Goal: Task Accomplishment & Management: Use online tool/utility

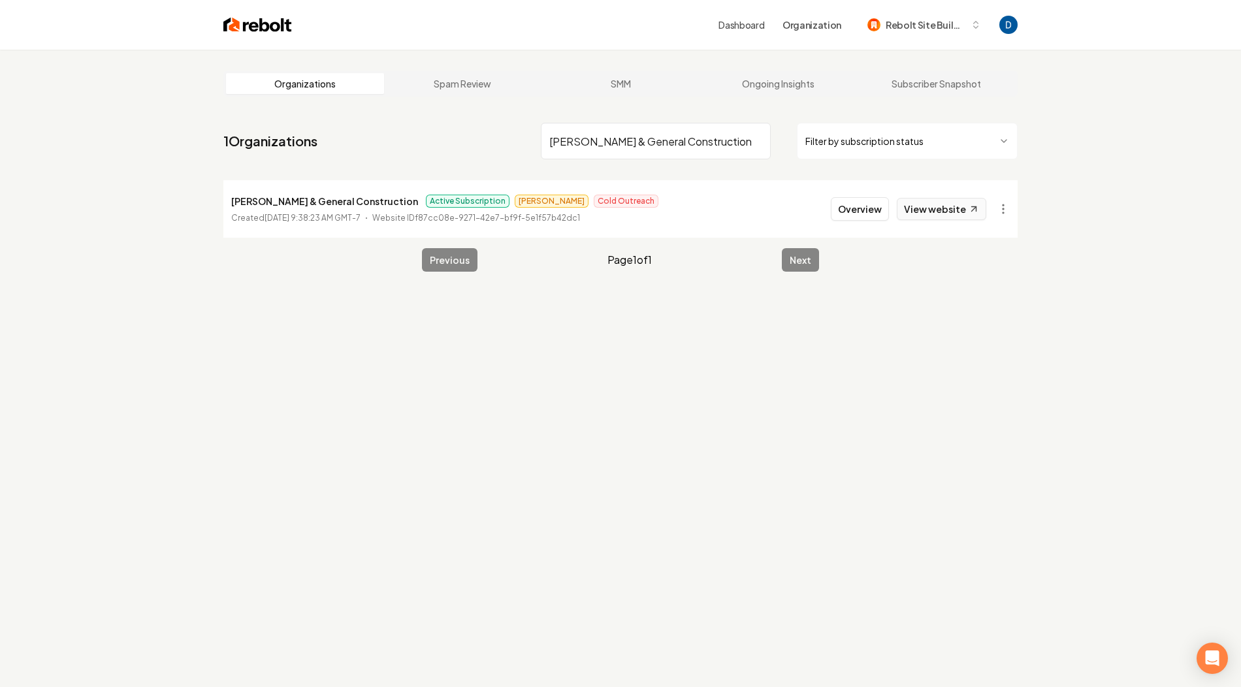
type input "[PERSON_NAME] & General Construction"
click at [952, 212] on link "View website" at bounding box center [941, 209] width 89 height 22
click at [863, 197] on button "Overview" at bounding box center [860, 209] width 58 height 24
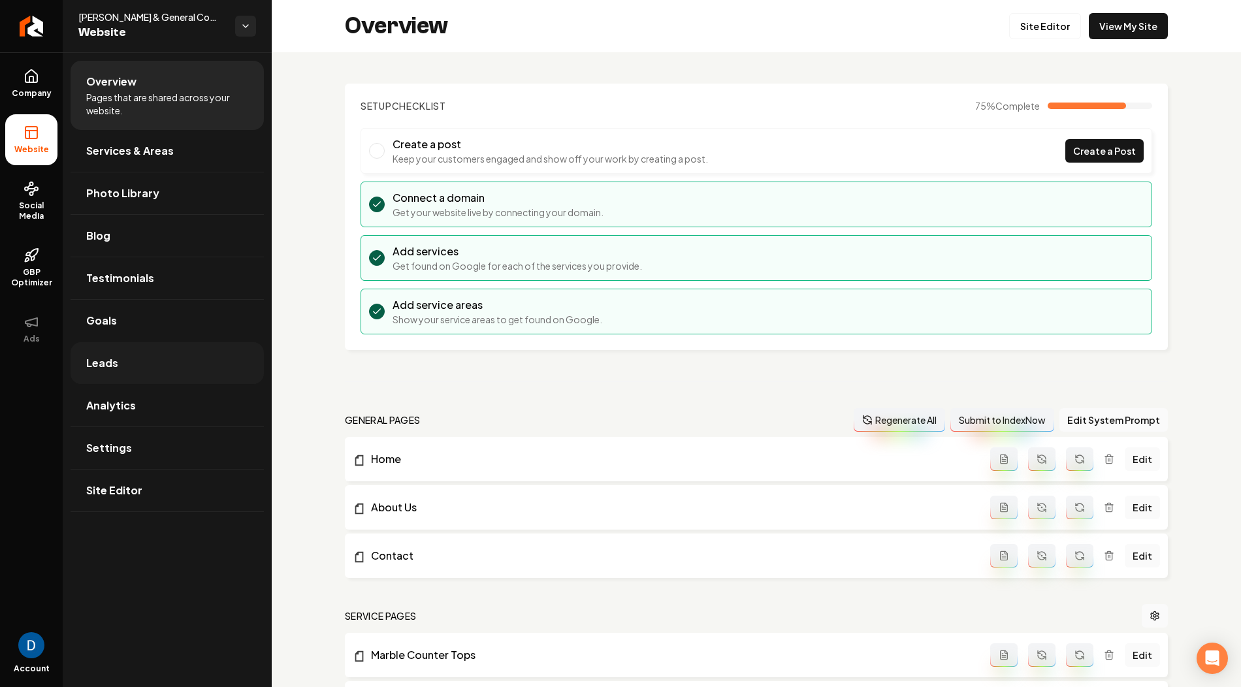
click at [134, 368] on link "Leads" at bounding box center [167, 363] width 193 height 42
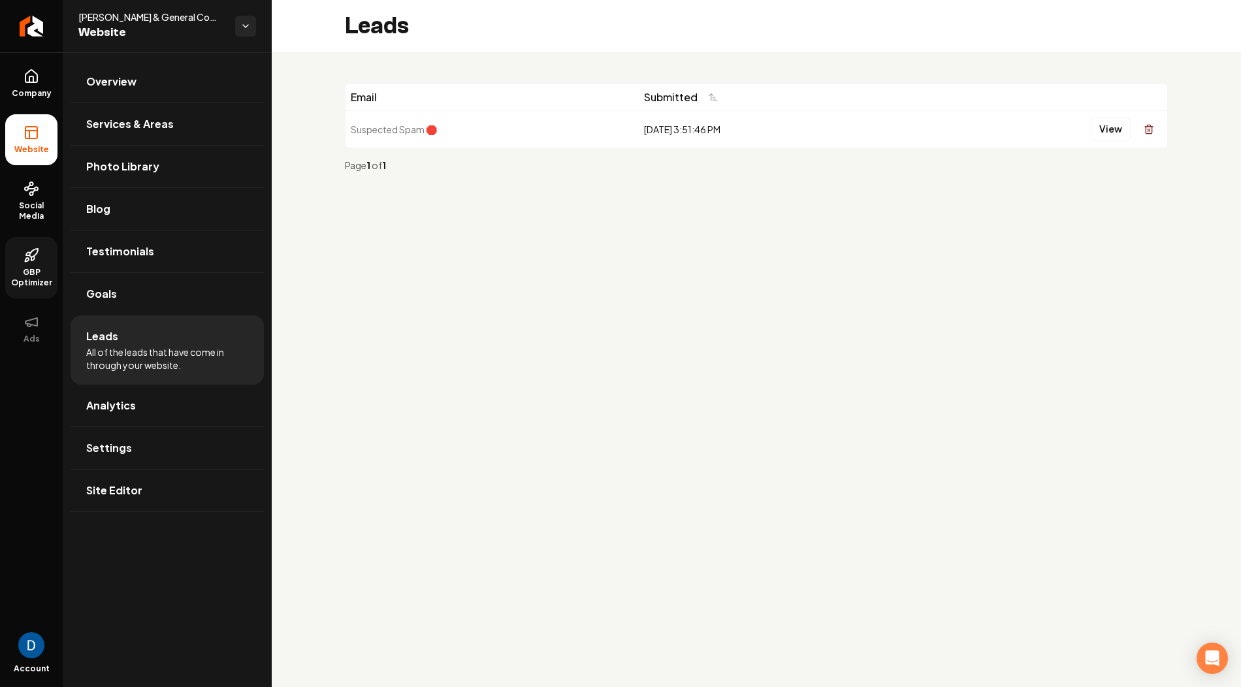
click at [17, 265] on link "GBP Optimizer" at bounding box center [31, 267] width 52 height 61
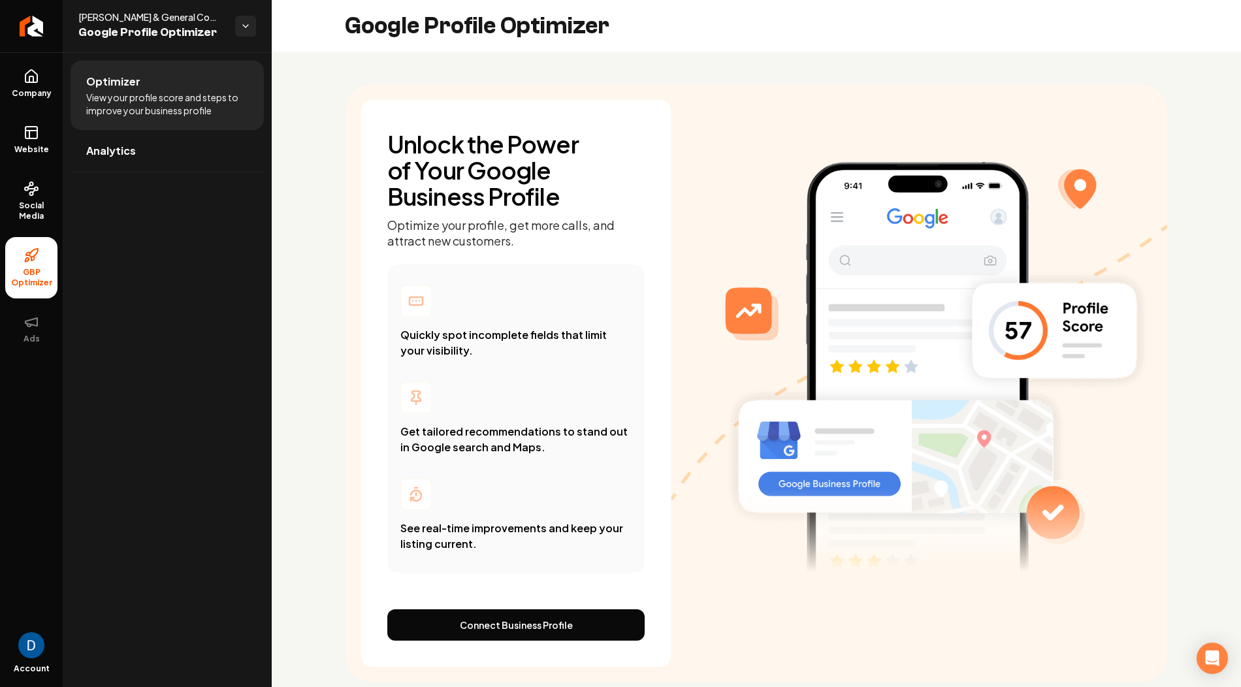
drag, startPoint x: 466, startPoint y: 109, endPoint x: 458, endPoint y: 109, distance: 7.2
click at [458, 109] on div "Unlock the Power of Your Google Business Profile Optimize your profile, get mor…" at bounding box center [516, 383] width 310 height 567
click at [152, 16] on span "[PERSON_NAME] & General Construction" at bounding box center [151, 16] width 146 height 13
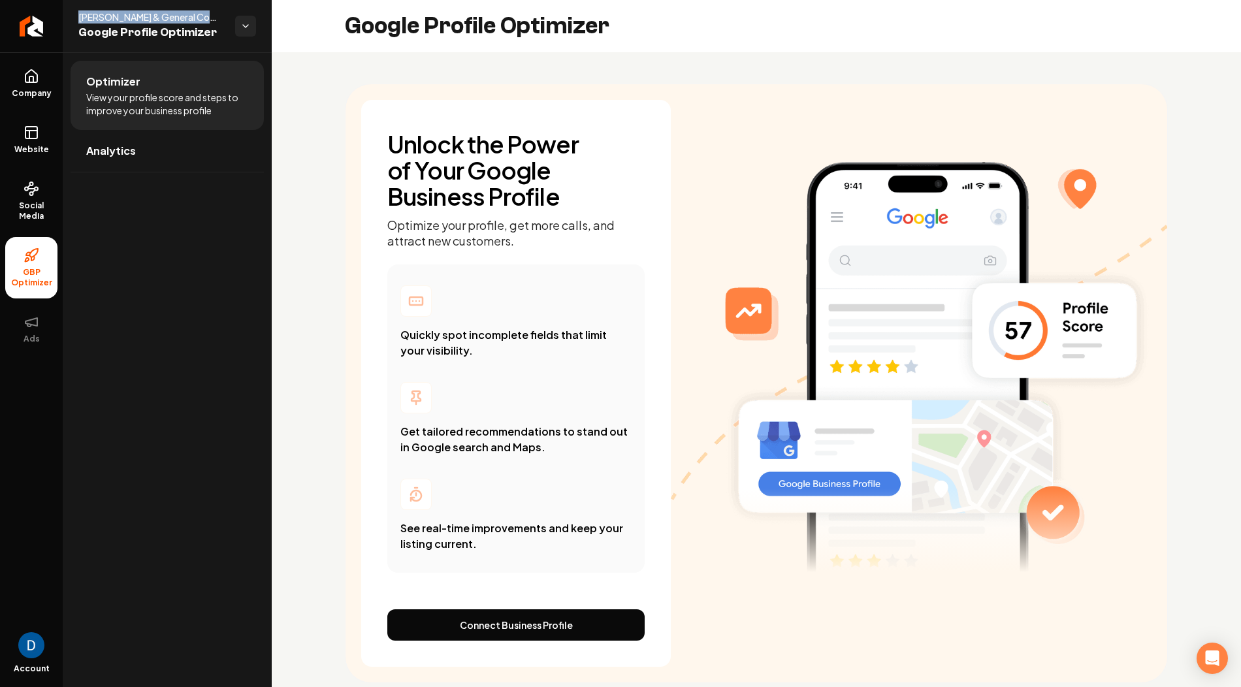
copy span "[PERSON_NAME] & General Construction"
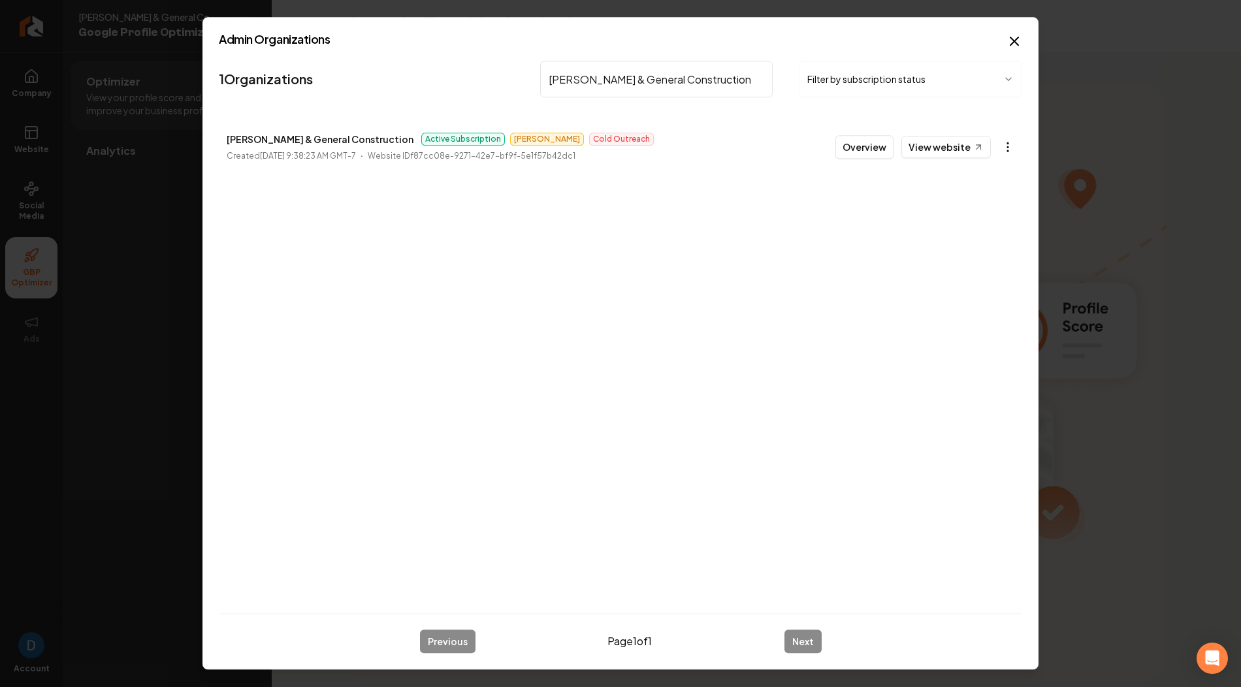
type input "[PERSON_NAME] & General Construction"
click at [1010, 138] on body "Company Website Social Media GBP Optimizer Ads Account [PERSON_NAME] & General …" at bounding box center [620, 343] width 1241 height 687
click at [971, 262] on link "View in Stripe" at bounding box center [976, 259] width 83 height 21
click at [649, 66] on input "[PERSON_NAME] & General Construction" at bounding box center [656, 79] width 233 height 37
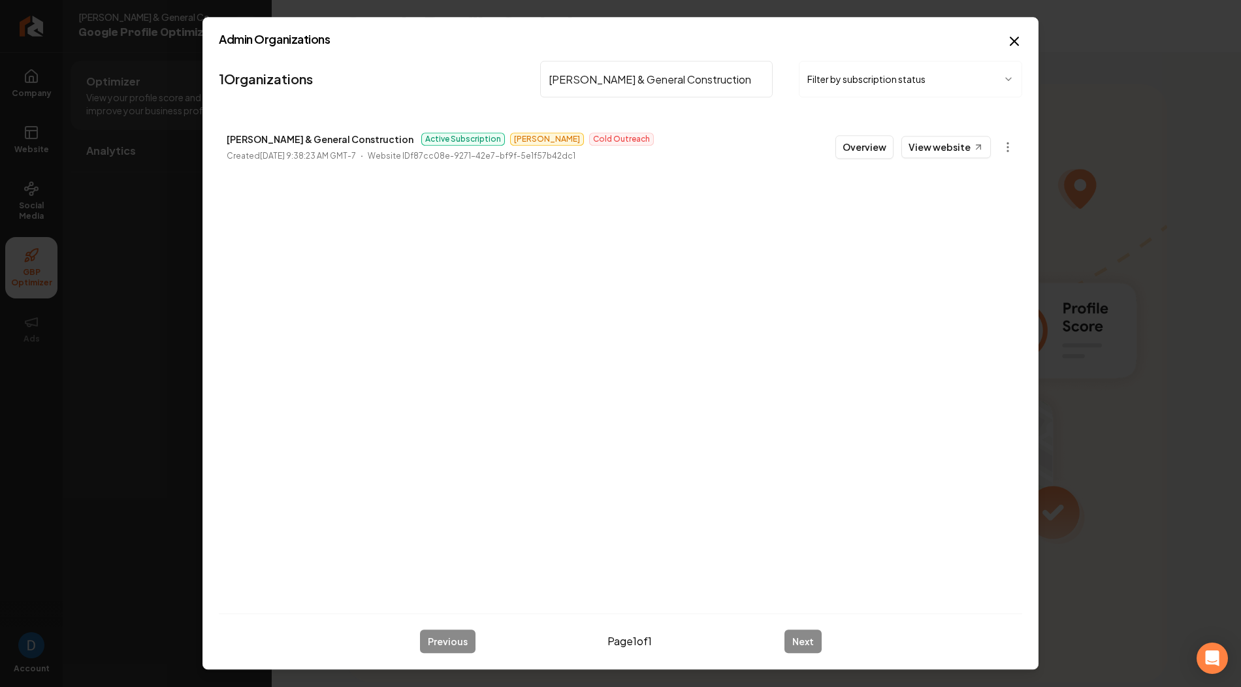
click at [649, 66] on input "[PERSON_NAME] & General Construction" at bounding box center [656, 79] width 233 height 37
paste input "My Titan Services LLC"
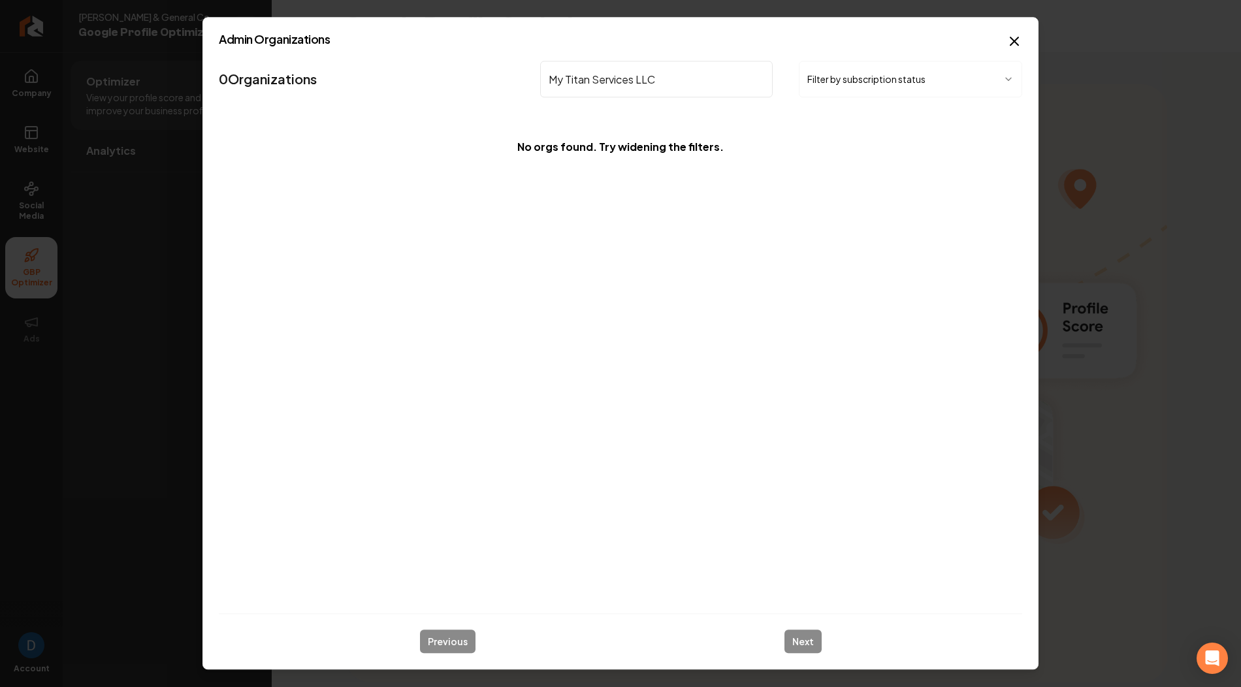
click at [583, 84] on input "My Titan Services LLC" at bounding box center [656, 79] width 233 height 37
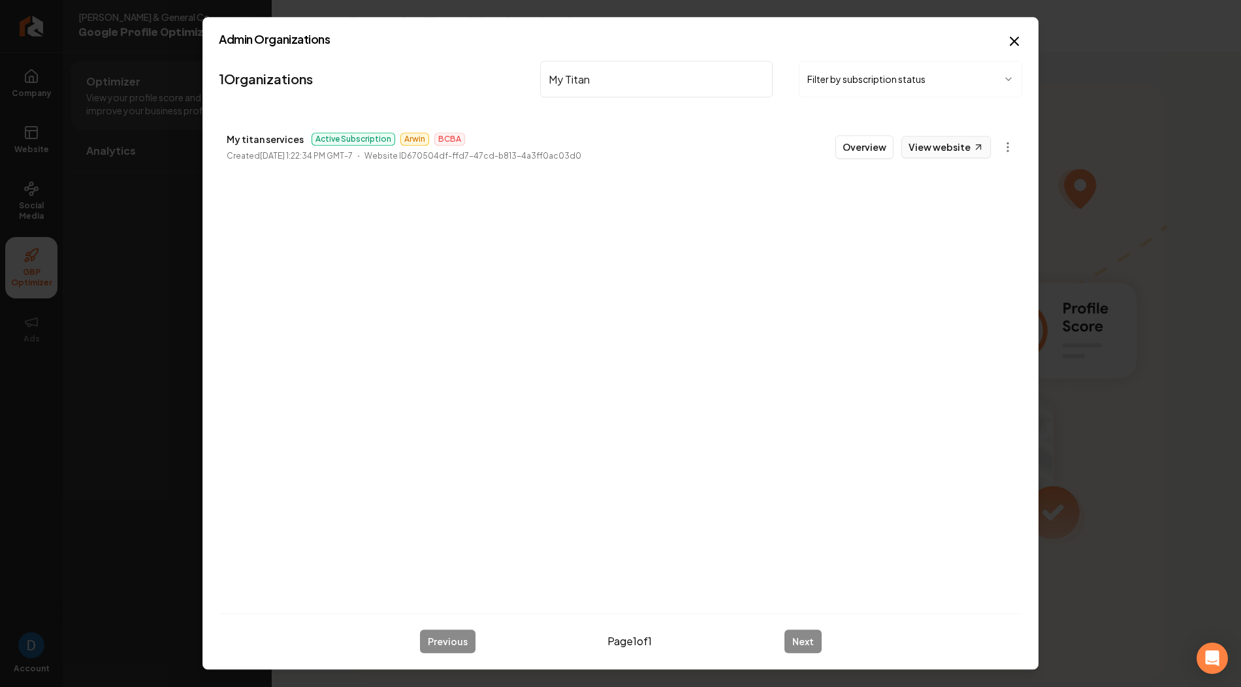
click at [938, 150] on link "View website" at bounding box center [945, 147] width 89 height 22
click at [280, 137] on p "My titan services" at bounding box center [265, 139] width 77 height 16
copy p "My titan services"
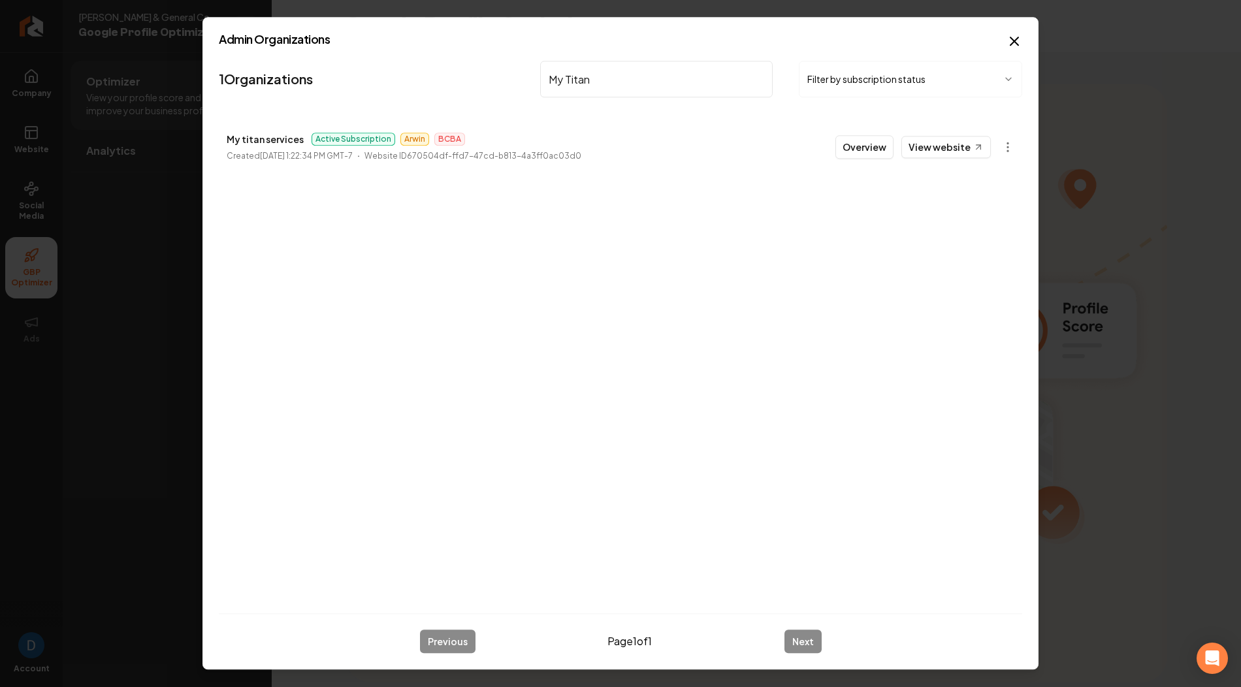
click at [255, 138] on p "My titan services" at bounding box center [265, 139] width 77 height 16
copy p "My titan services"
click at [590, 82] on input "My Titan" at bounding box center [656, 79] width 233 height 37
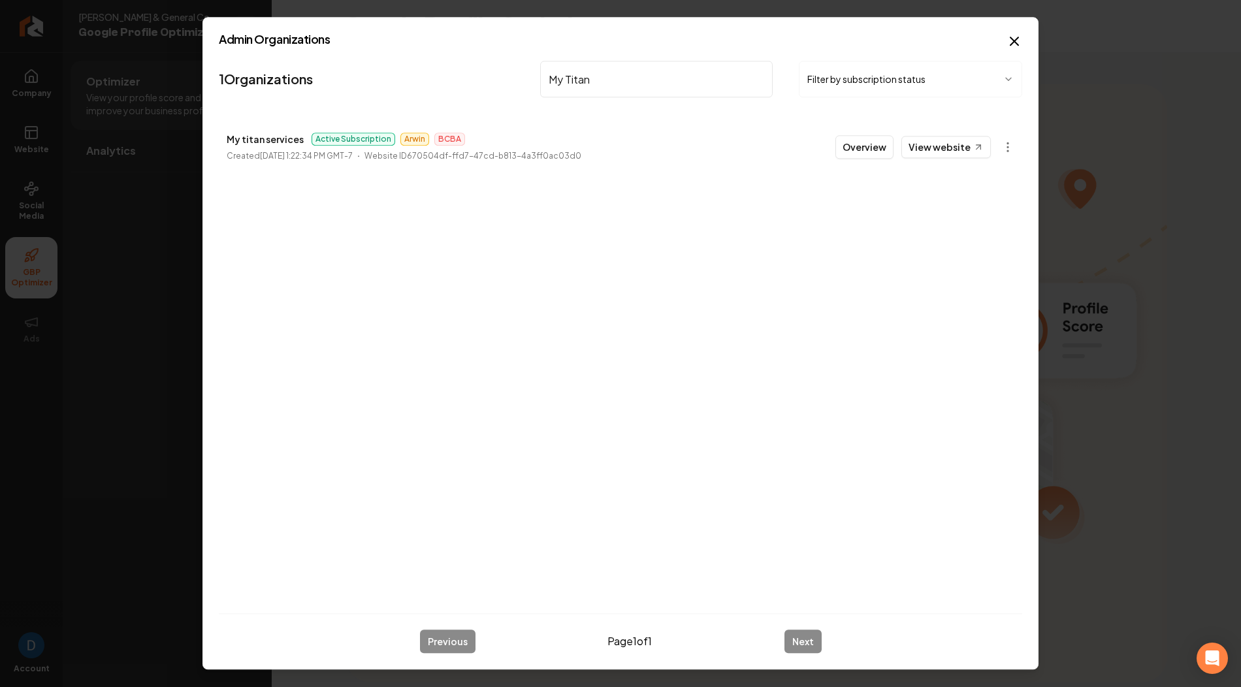
click at [590, 82] on input "My Titan" at bounding box center [656, 79] width 233 height 37
click at [959, 144] on link "View website" at bounding box center [945, 147] width 89 height 22
click at [614, 86] on input "Hoss wash" at bounding box center [656, 79] width 233 height 37
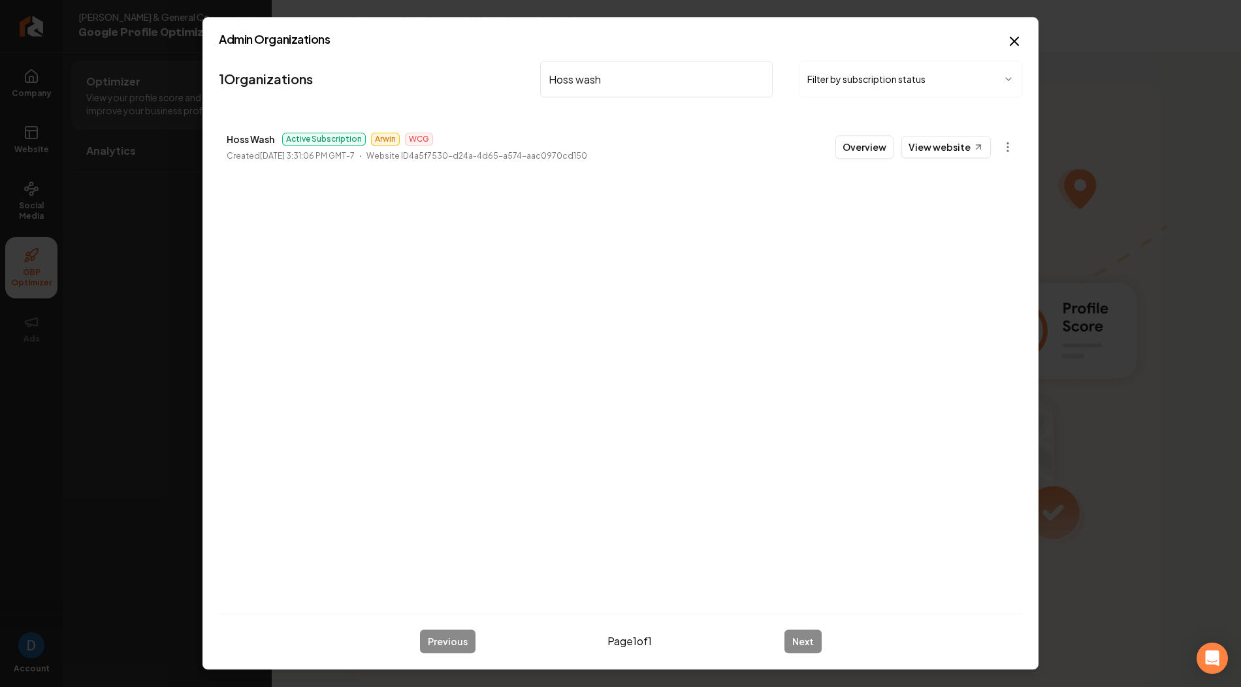
click at [614, 86] on input "Hoss wash" at bounding box center [656, 79] width 233 height 37
type input "My Titan"
click at [1013, 143] on body "Company Website Social Media GBP Optimizer Ads Account [PERSON_NAME] & General …" at bounding box center [620, 343] width 1241 height 687
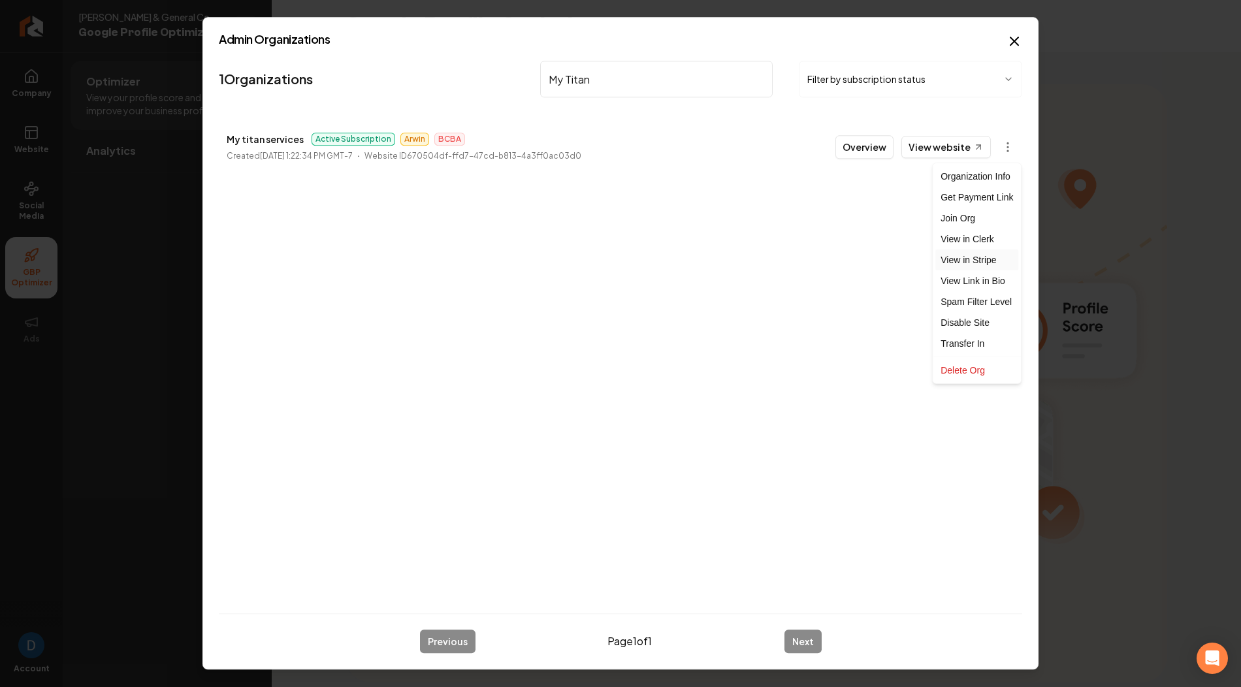
click at [972, 256] on link "View in Stripe" at bounding box center [976, 259] width 83 height 21
click at [270, 143] on p "My titan services" at bounding box center [265, 139] width 77 height 16
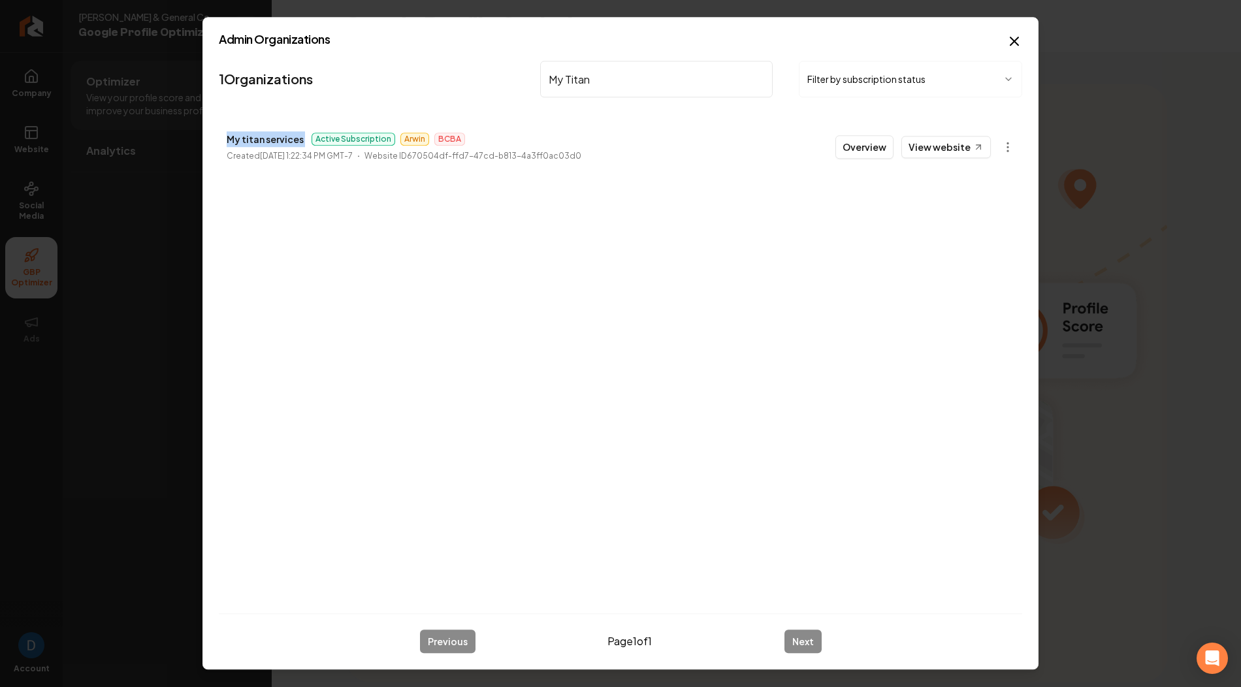
click at [270, 143] on p "My titan services" at bounding box center [265, 139] width 77 height 16
copy p "My titan services"
click at [869, 140] on button "Overview" at bounding box center [864, 147] width 58 height 24
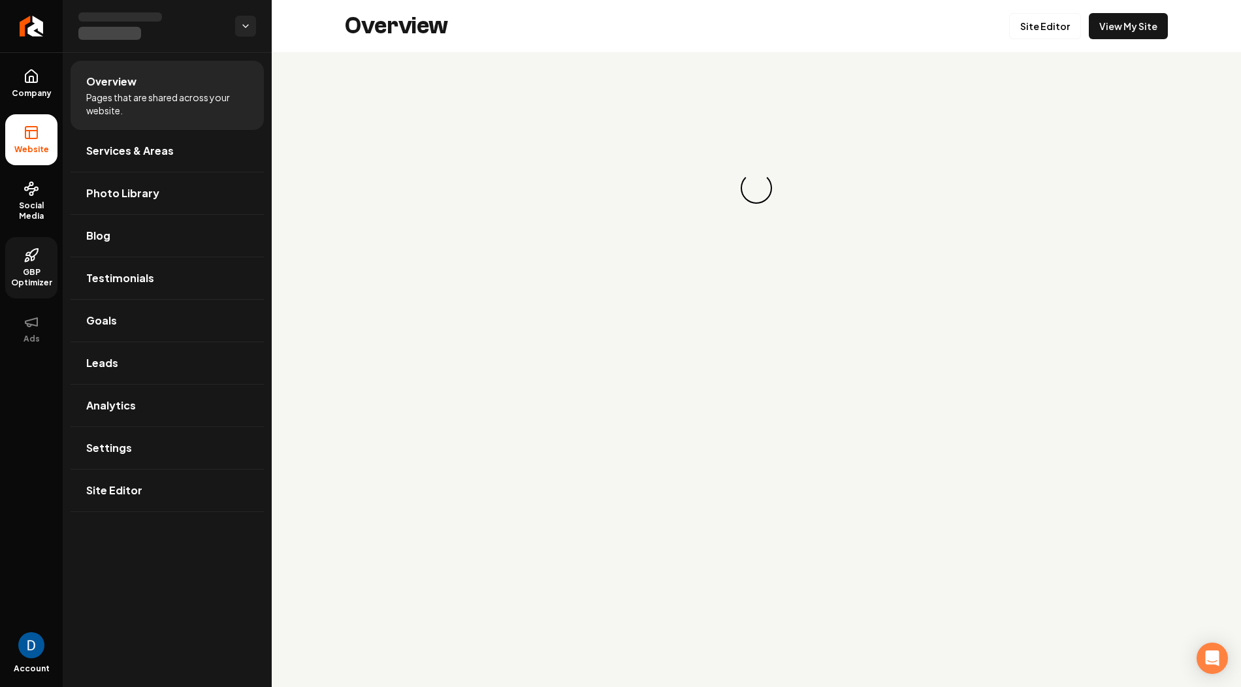
click at [11, 274] on span "GBP Optimizer" at bounding box center [31, 277] width 52 height 21
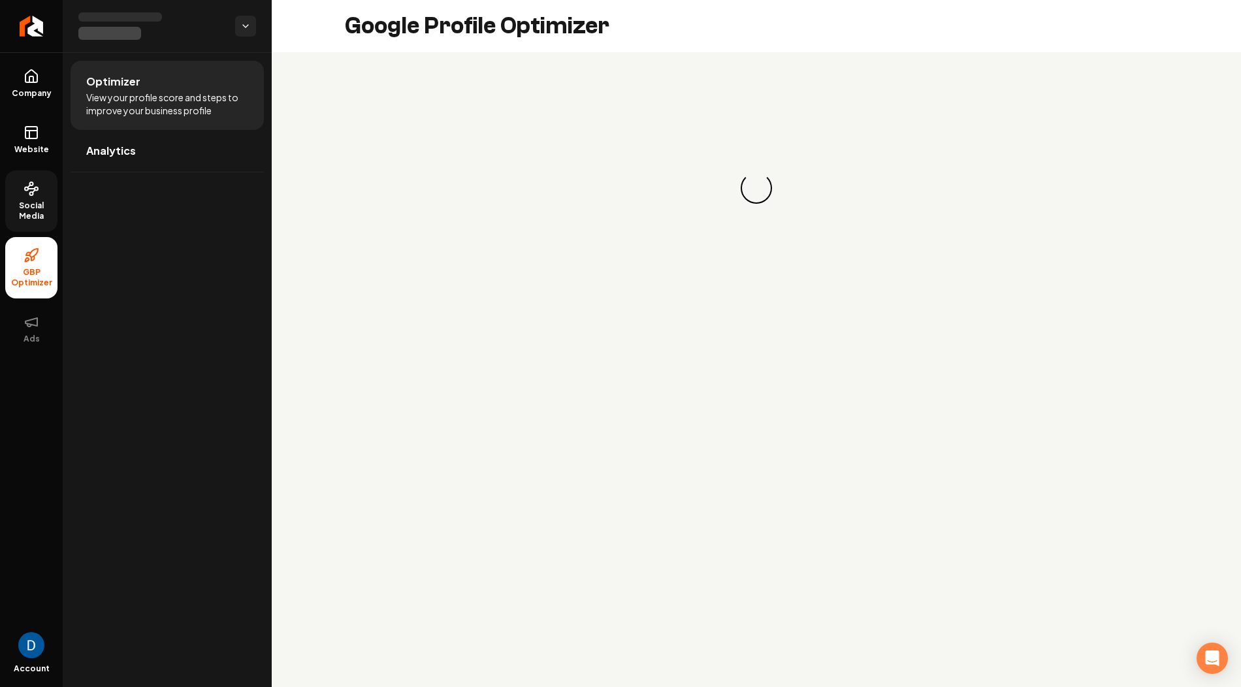
click at [29, 213] on span "Social Media" at bounding box center [31, 211] width 52 height 21
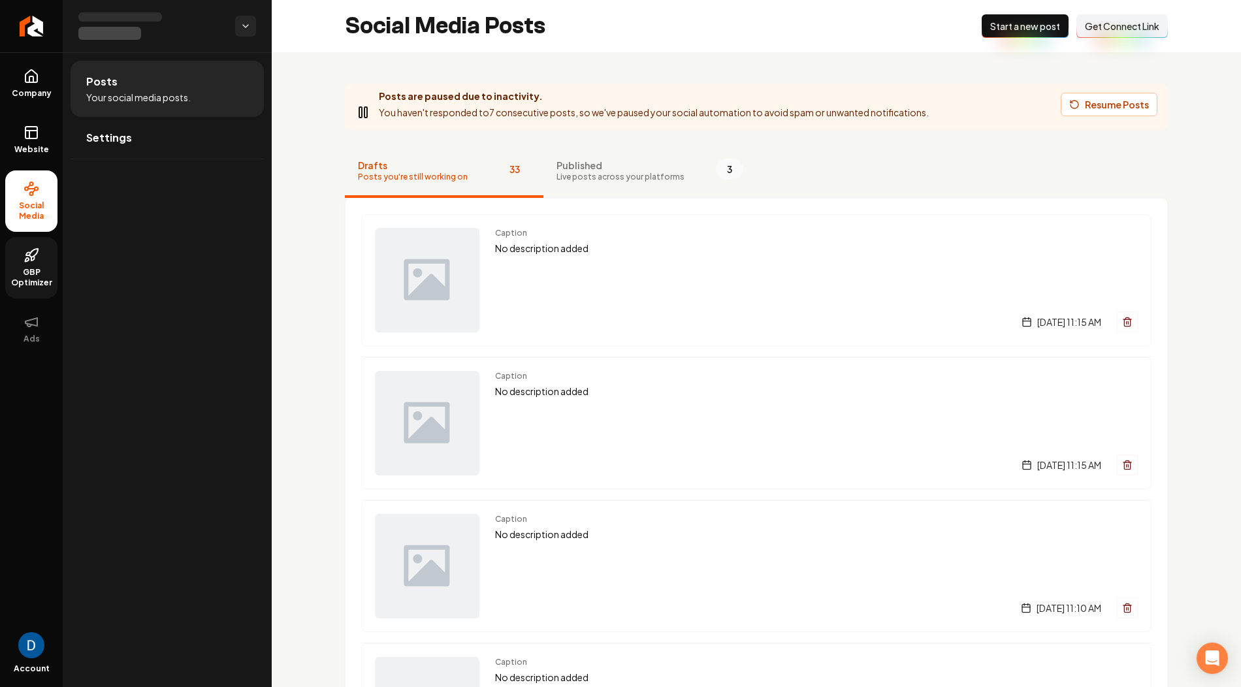
click at [605, 170] on span "Published" at bounding box center [620, 165] width 128 height 13
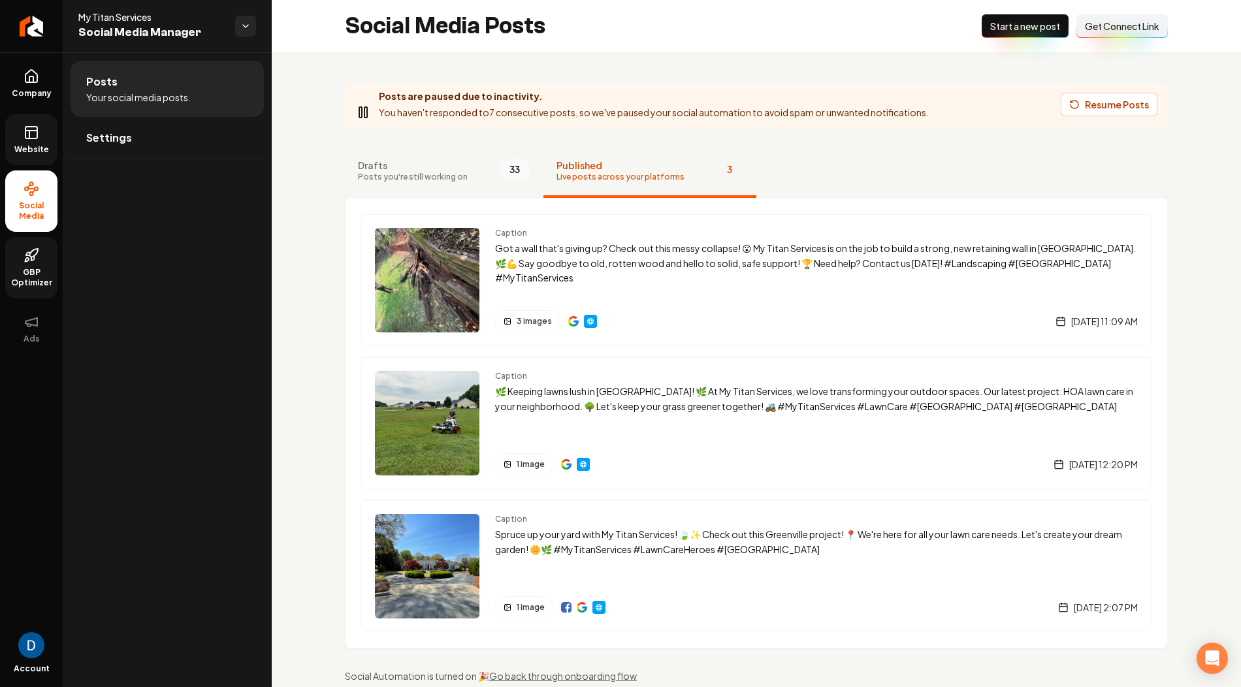
click at [31, 127] on rect at bounding box center [31, 133] width 12 height 12
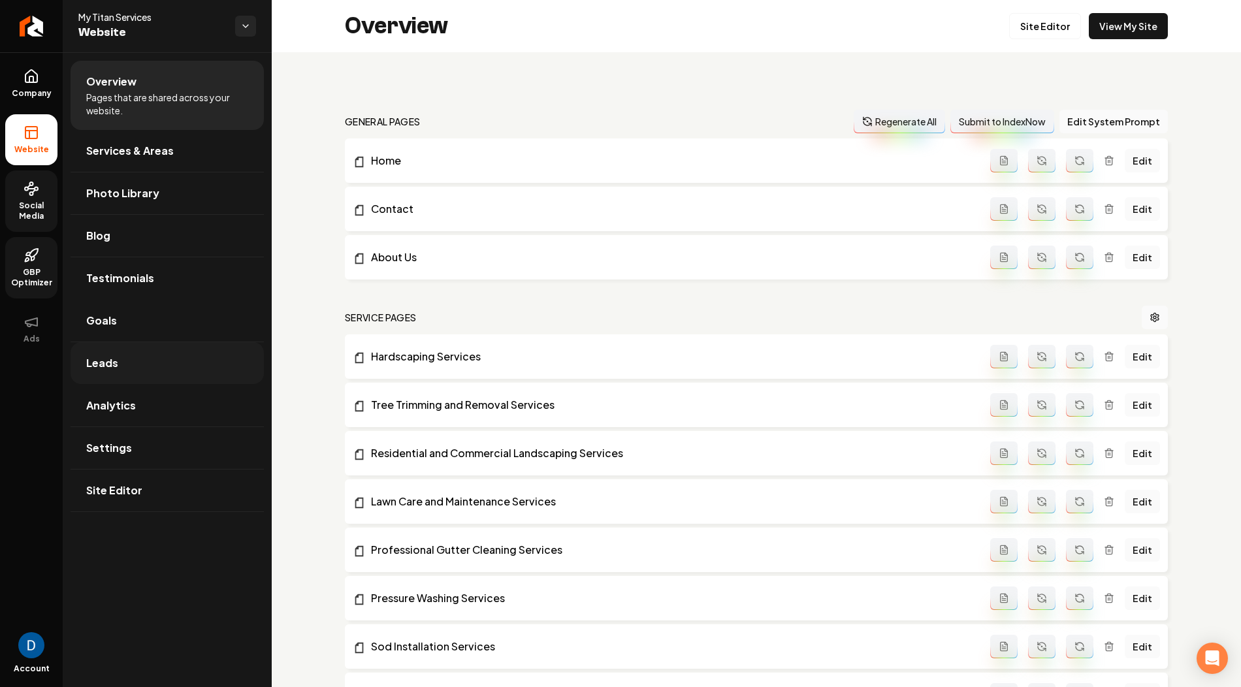
click at [122, 361] on link "Leads" at bounding box center [167, 363] width 193 height 42
